Goal: Find contact information: Find contact information

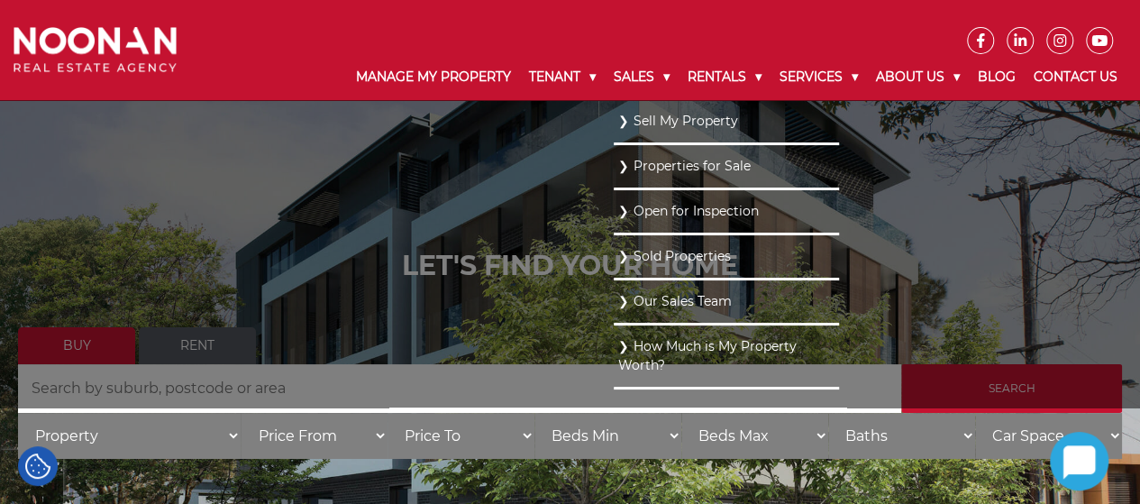
click at [664, 252] on link "Sold Properties" at bounding box center [726, 256] width 216 height 24
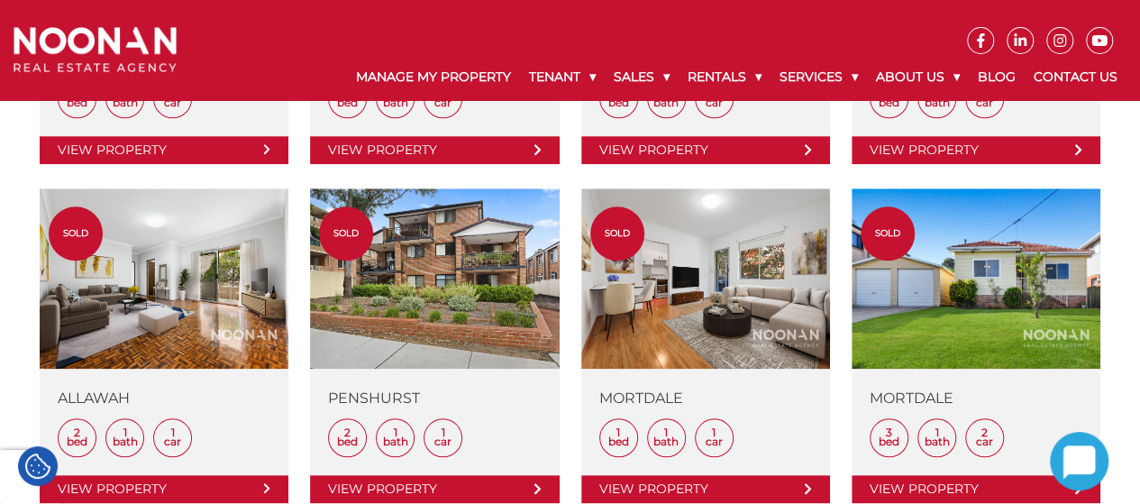
scroll to position [845, 0]
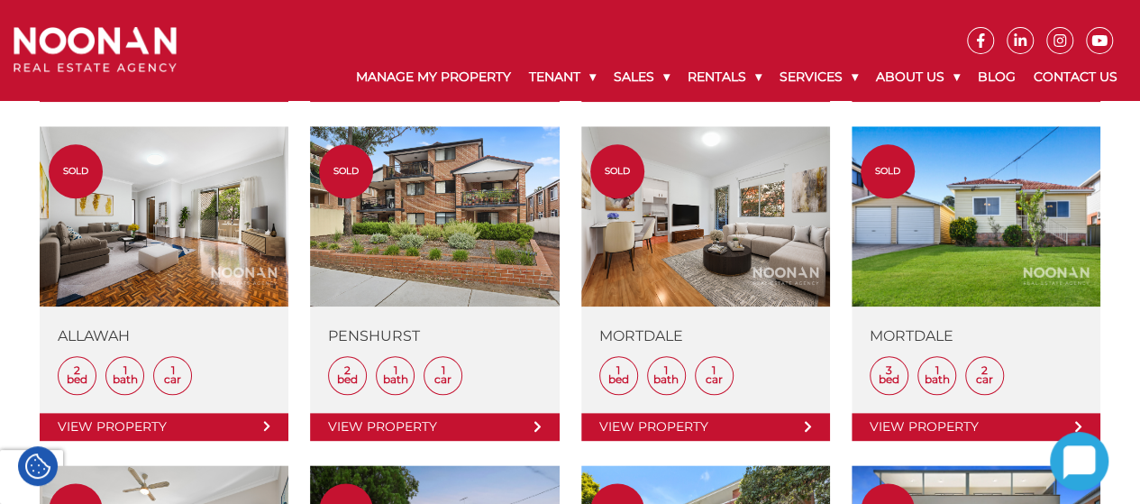
drag, startPoint x: 1149, startPoint y: 45, endPoint x: 1119, endPoint y: 185, distance: 142.8
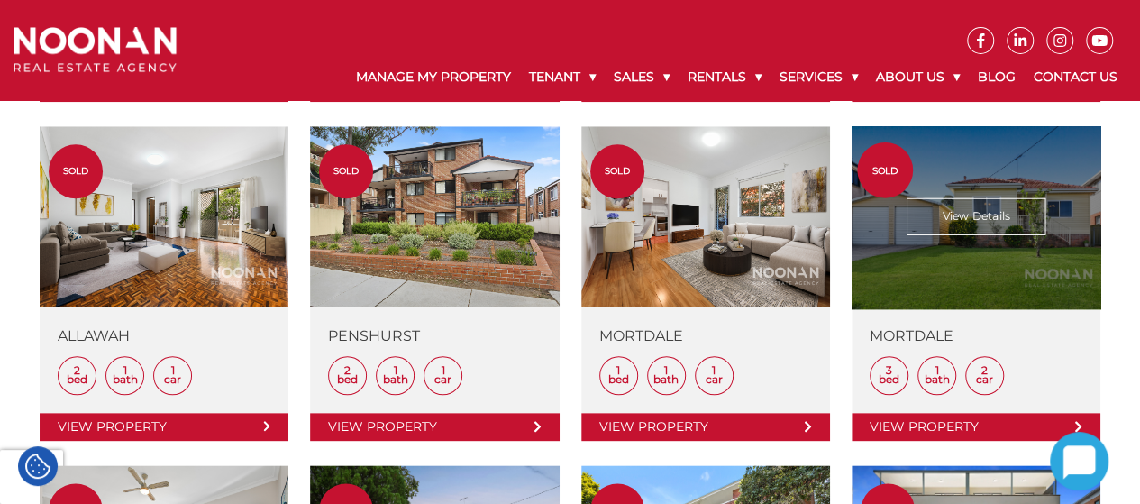
click at [969, 211] on link at bounding box center [975, 283] width 249 height 314
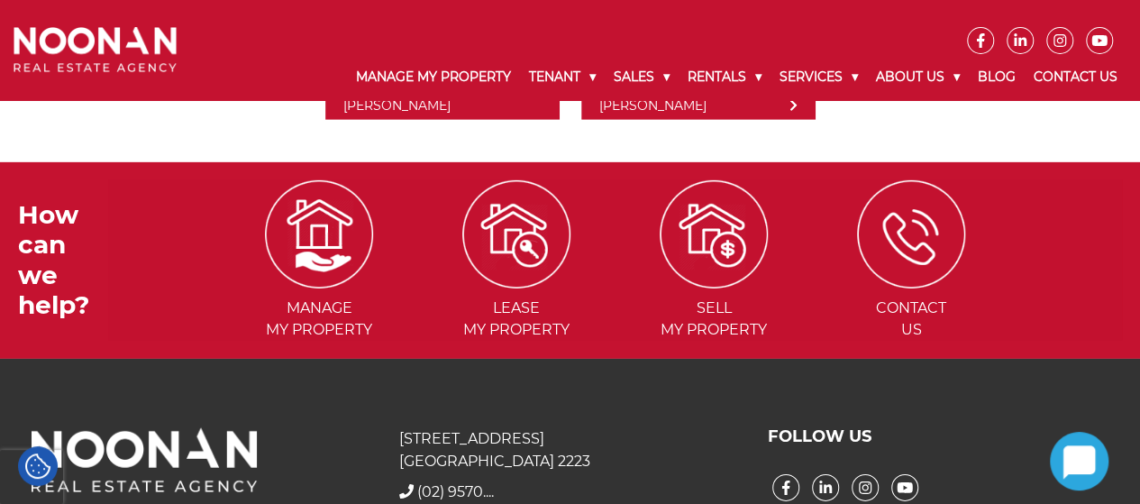
scroll to position [2752, 0]
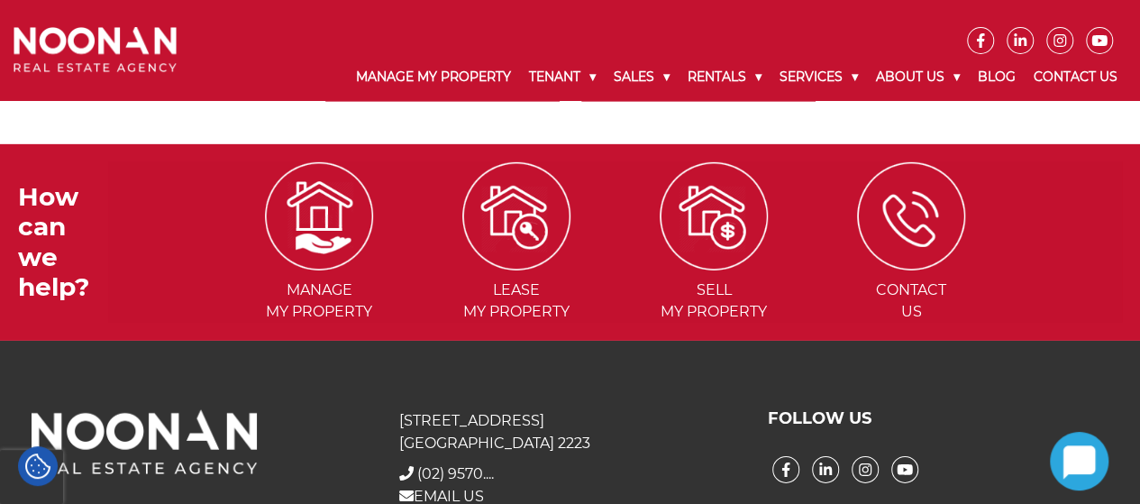
drag, startPoint x: 1146, startPoint y: 48, endPoint x: 1098, endPoint y: 441, distance: 395.7
